Goal: Task Accomplishment & Management: Complete application form

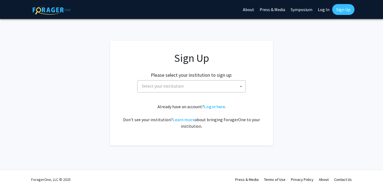
click at [215, 90] on span "Select your institution" at bounding box center [193, 86] width 106 height 11
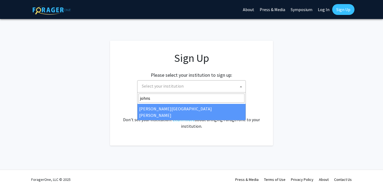
type input "johns"
select select "1"
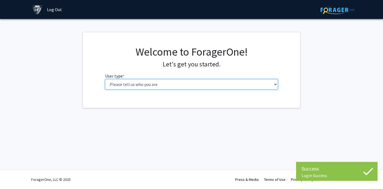
click at [186, 87] on select "Please tell us who you are Undergraduate Student Master's Student Doctoral Cand…" at bounding box center [191, 84] width 173 height 10
select select "2: masters"
click at [105, 79] on select "Please tell us who you are Undergraduate Student Master's Student Doctoral Cand…" at bounding box center [191, 84] width 173 height 10
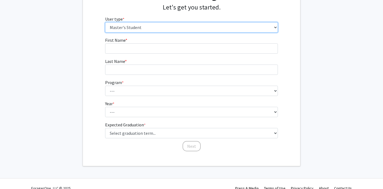
scroll to position [57, 0]
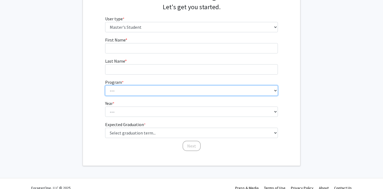
click at [142, 90] on select "--- Anatomy Education Applied and Computational Mathematics Applied Biomedical …" at bounding box center [191, 91] width 173 height 10
